Goal: Task Accomplishment & Management: Manage account settings

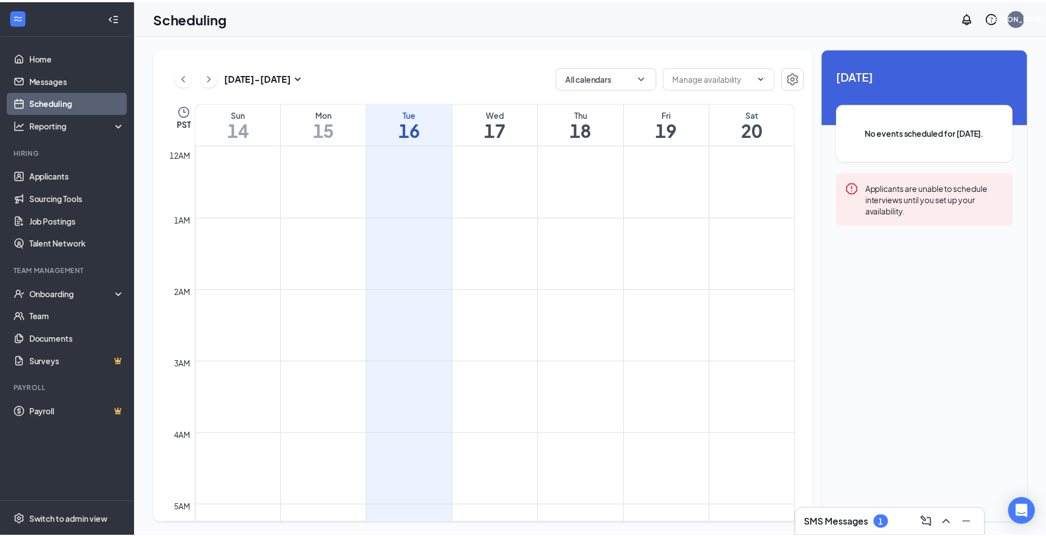
scroll to position [553, 0]
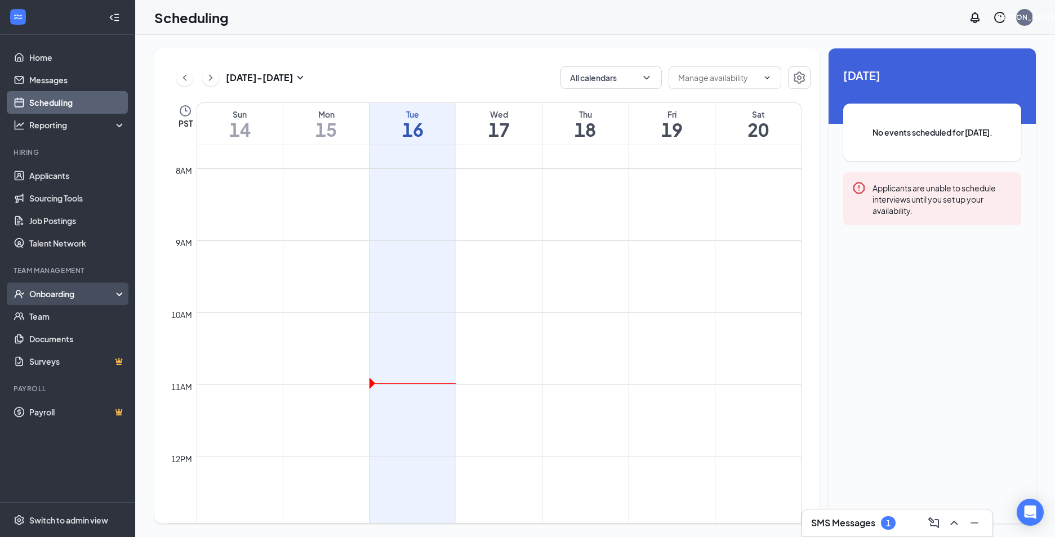
click at [46, 296] on div "Onboarding" at bounding box center [72, 293] width 87 height 11
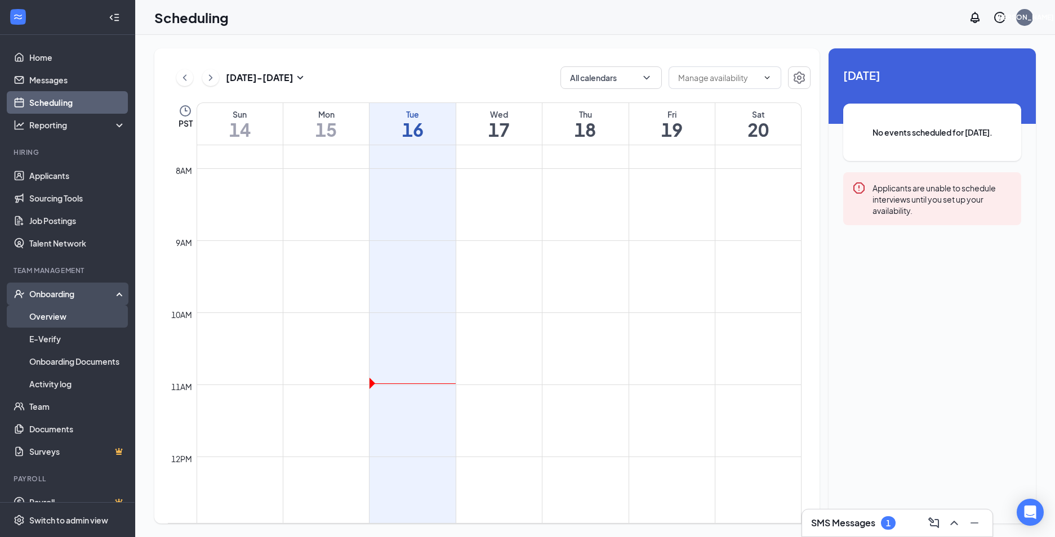
click at [45, 319] on link "Overview" at bounding box center [77, 316] width 96 height 23
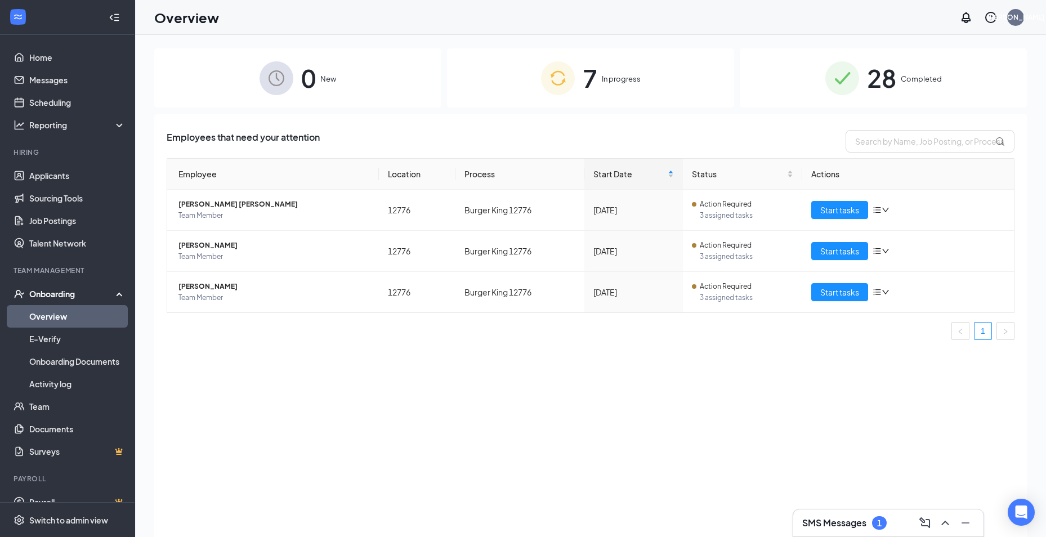
click at [907, 77] on span "Completed" at bounding box center [921, 78] width 41 height 11
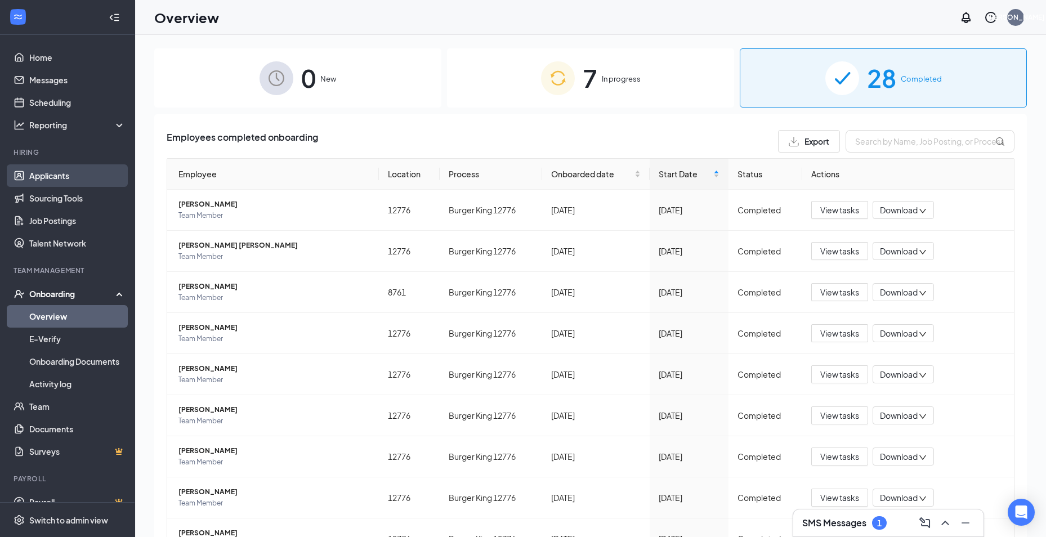
click at [66, 176] on link "Applicants" at bounding box center [77, 175] width 96 height 23
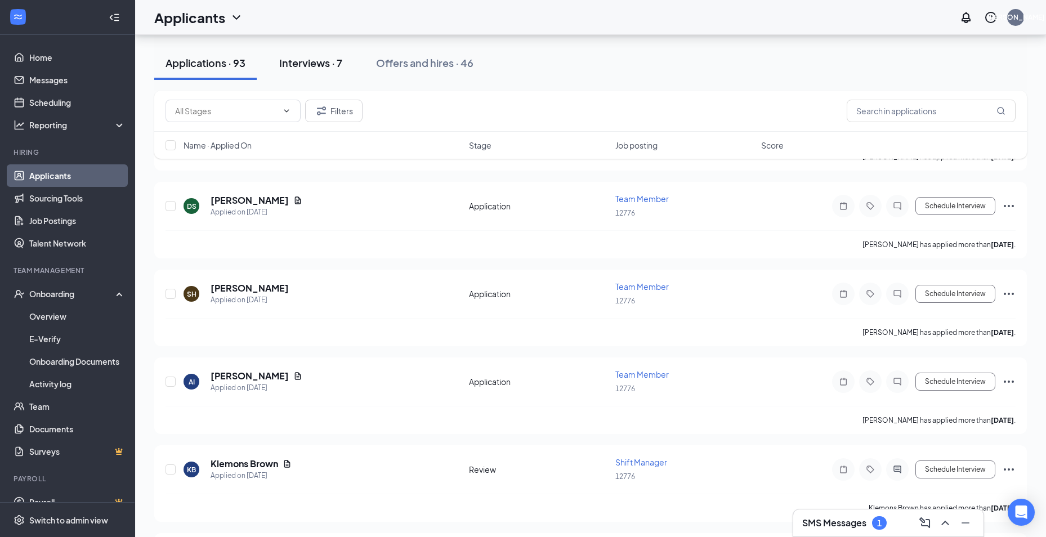
scroll to position [3435, 0]
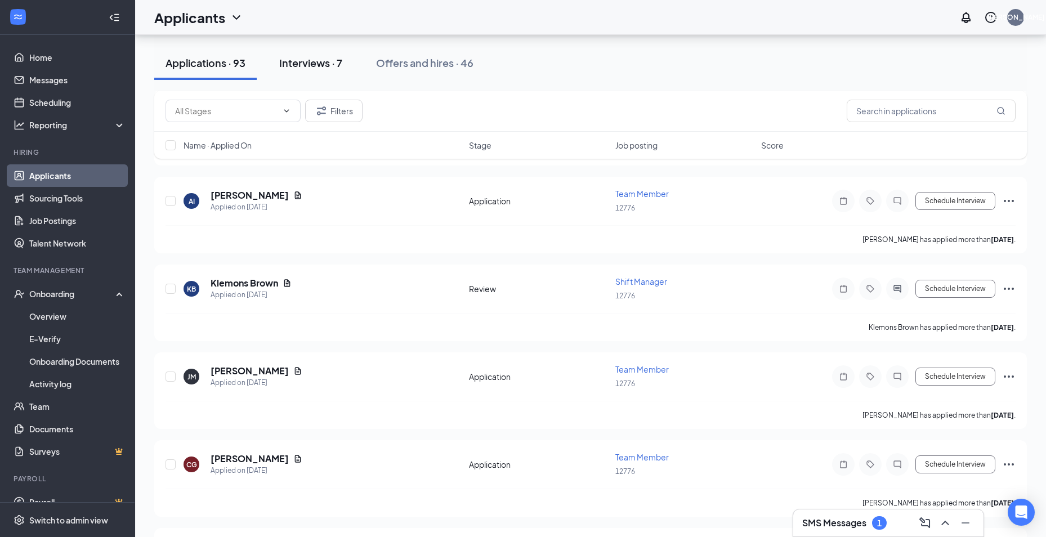
click at [330, 61] on div "Interviews · 7" at bounding box center [310, 63] width 63 height 14
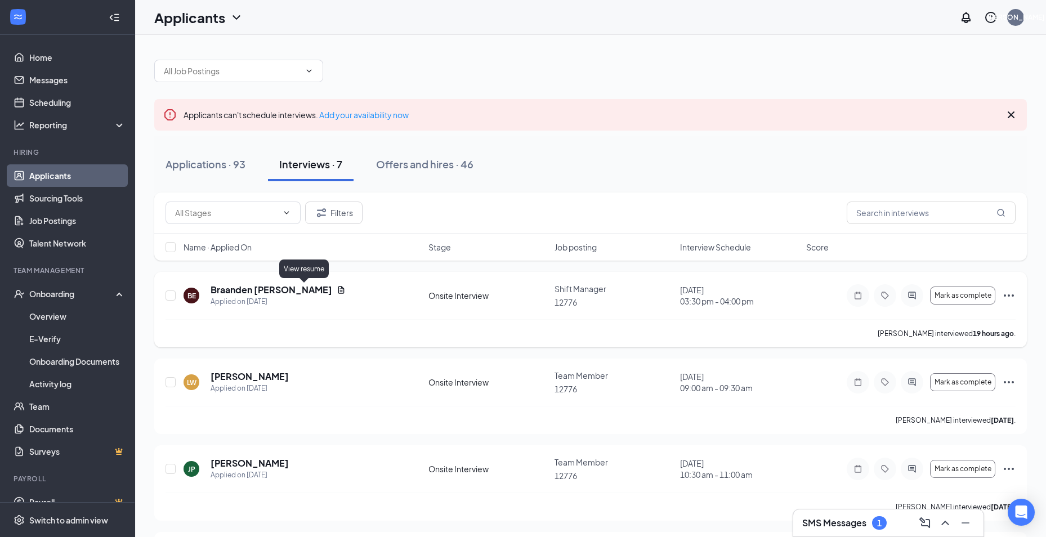
click at [337, 291] on icon "Document" at bounding box center [341, 289] width 9 height 9
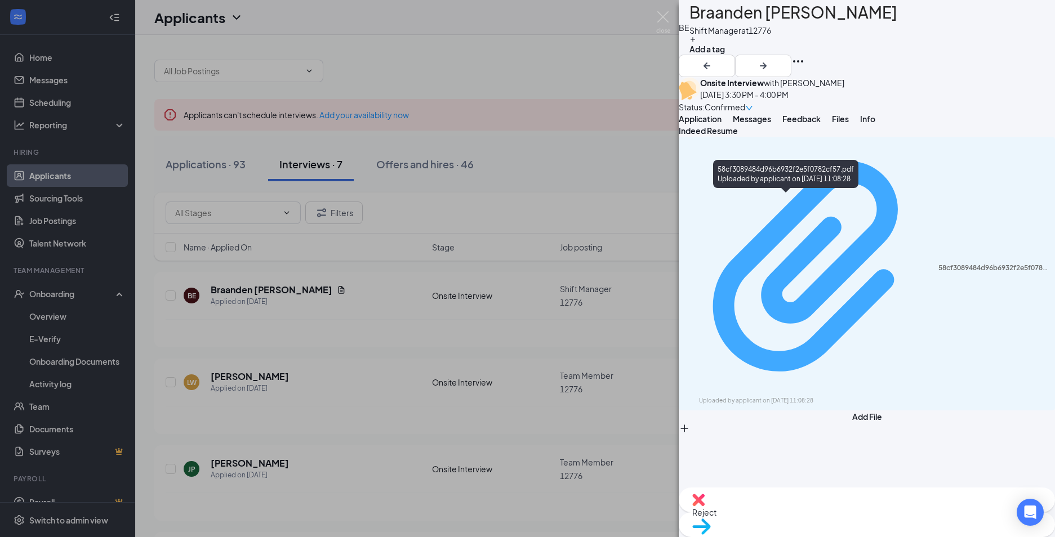
click at [764, 396] on div "Uploaded by applicant on [DATE] 11:08:28" at bounding box center [783, 400] width 169 height 9
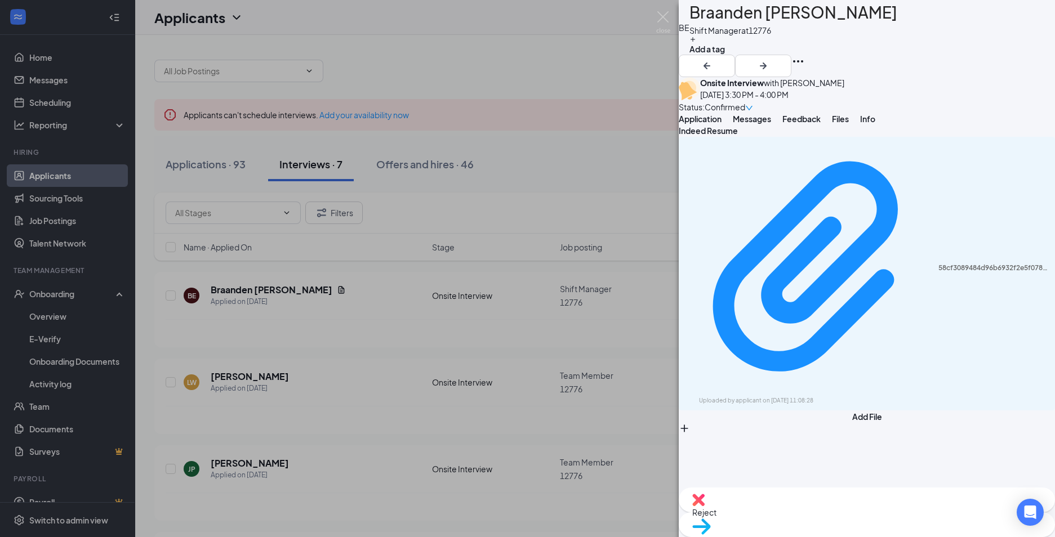
click at [769, 20] on h1 "Braanden [PERSON_NAME]" at bounding box center [793, 12] width 208 height 25
click at [668, 20] on img at bounding box center [663, 22] width 14 height 22
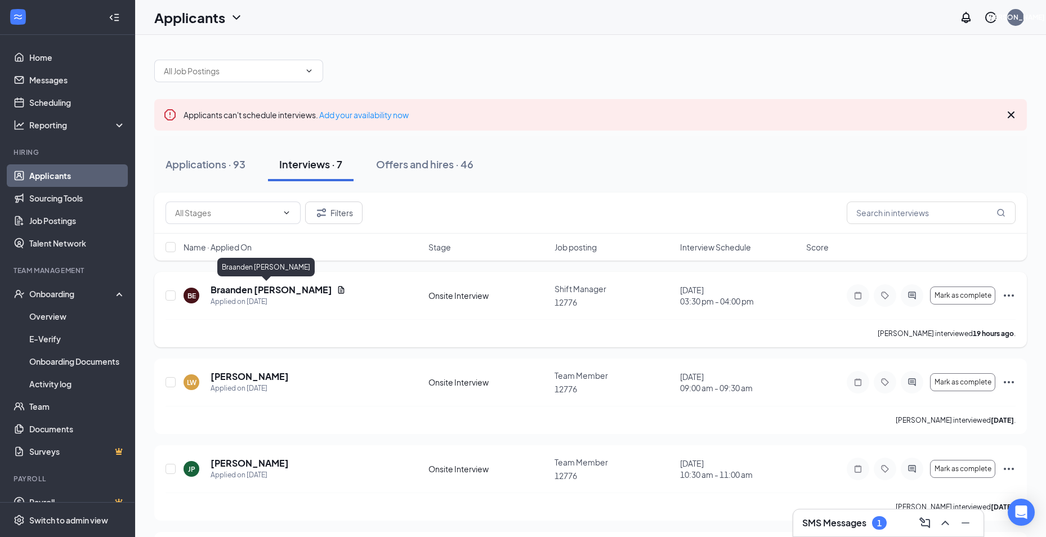
click at [282, 289] on h5 "Braanden [PERSON_NAME]" at bounding box center [272, 290] width 122 height 12
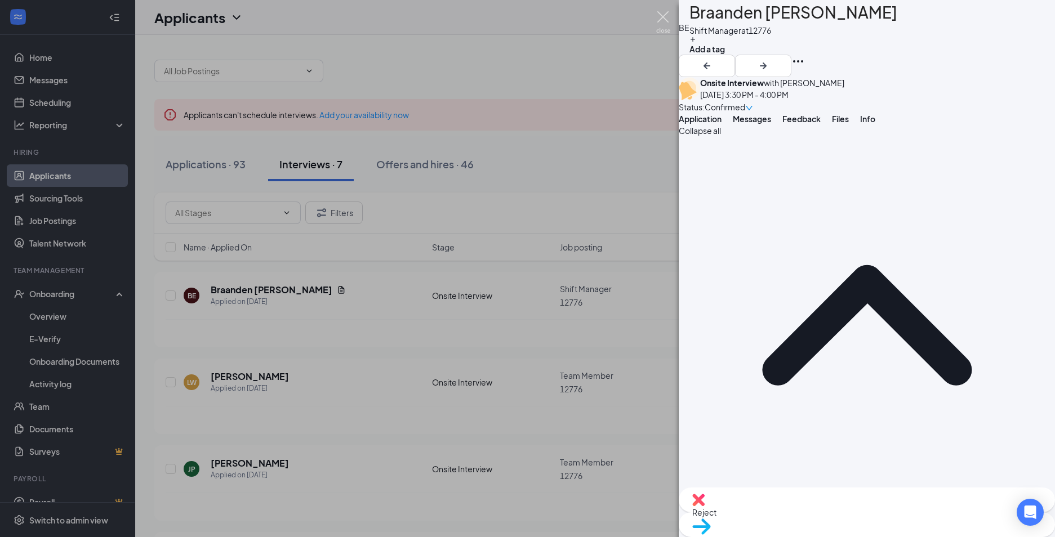
click at [660, 19] on img at bounding box center [663, 22] width 14 height 22
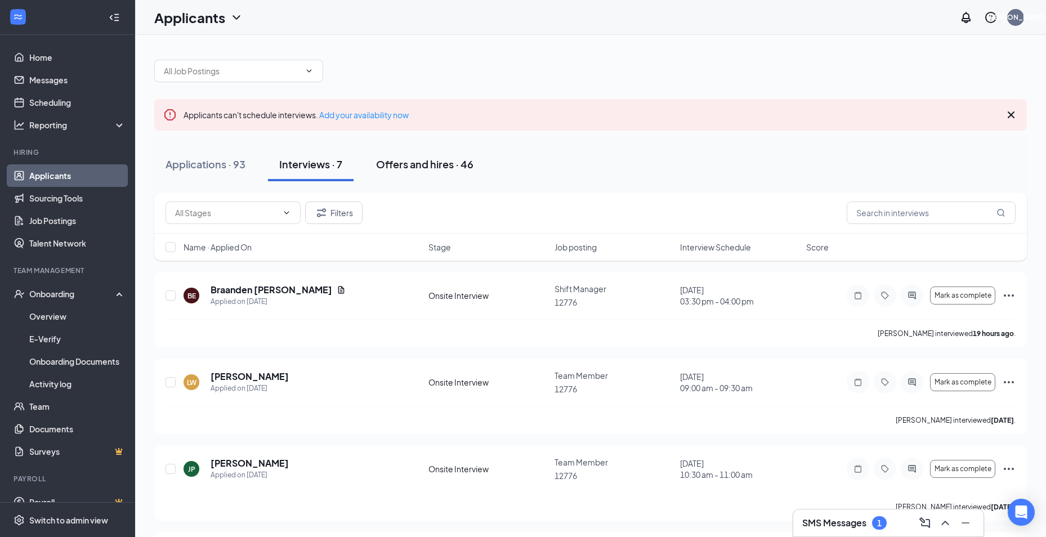
click at [447, 169] on div "Offers and hires · 46" at bounding box center [424, 164] width 97 height 14
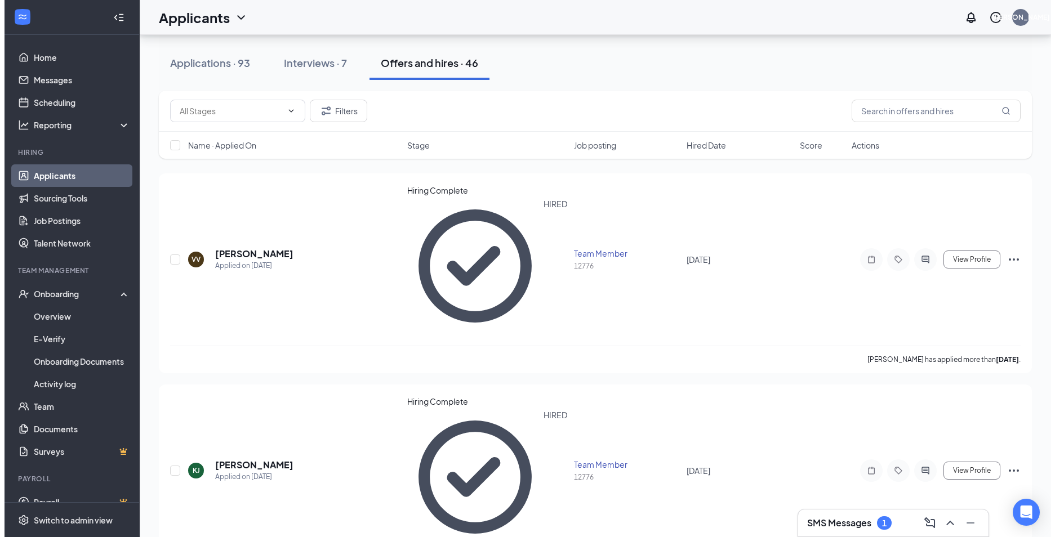
scroll to position [113, 0]
